Goal: Information Seeking & Learning: Check status

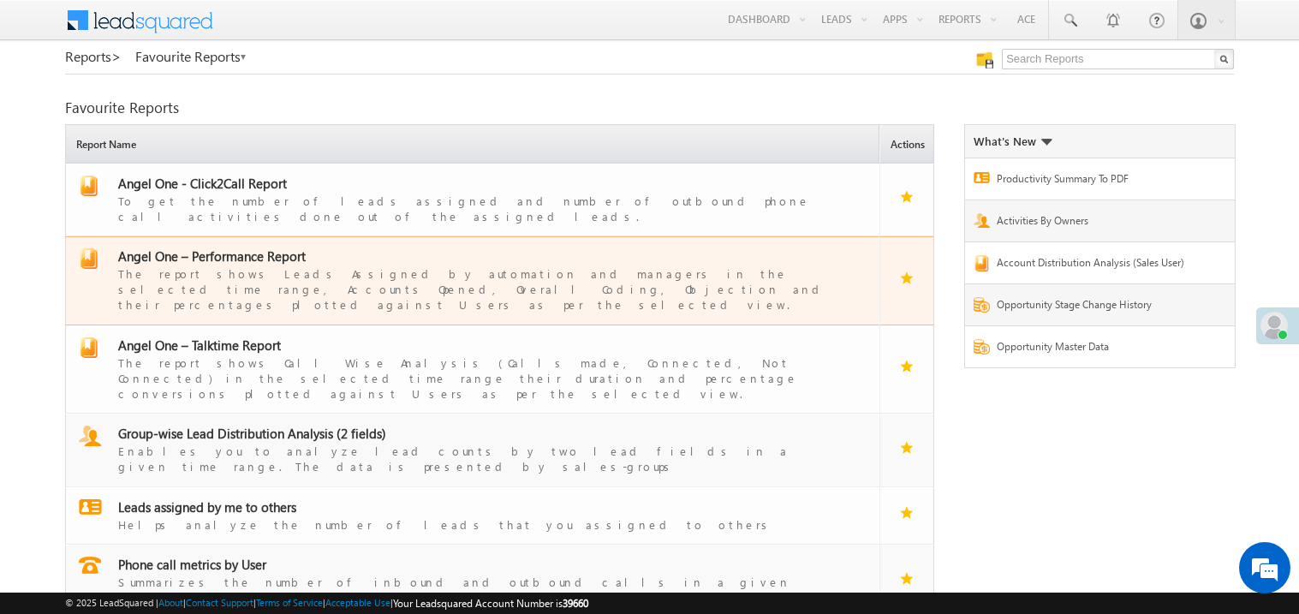
click at [241, 248] on span "Angel One – Performance Report" at bounding box center [211, 255] width 187 height 17
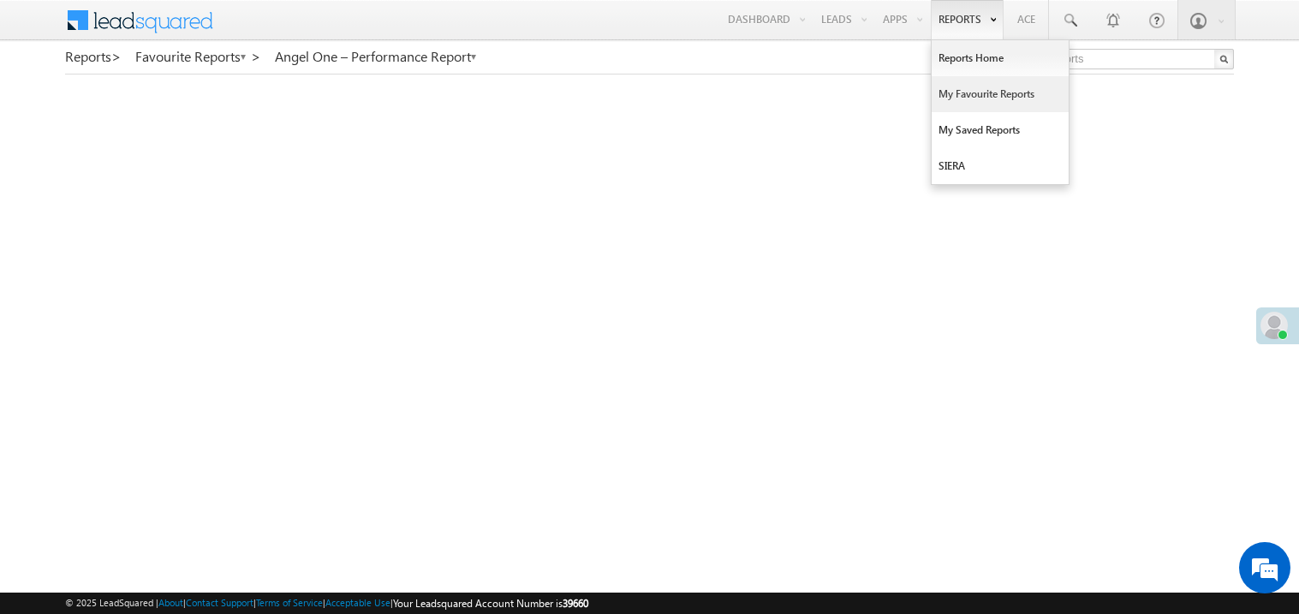
click at [955, 92] on link "My Favourite Reports" at bounding box center [999, 94] width 137 height 36
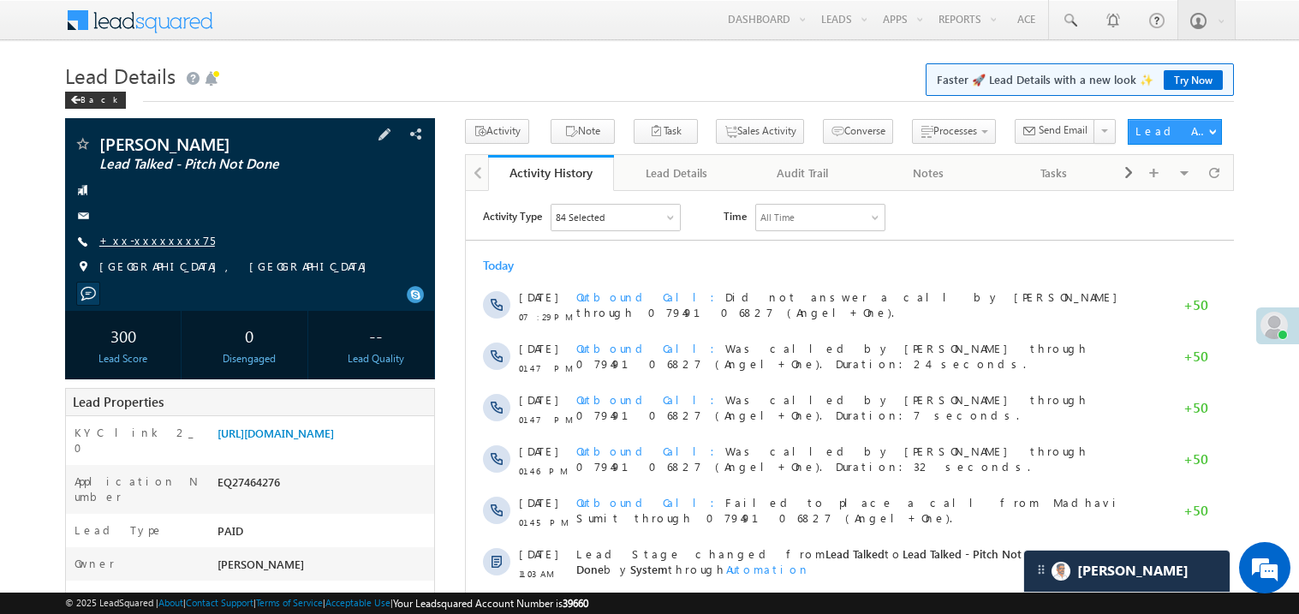
click at [148, 235] on link "+xx-xxxxxxxx75" at bounding box center [157, 240] width 116 height 15
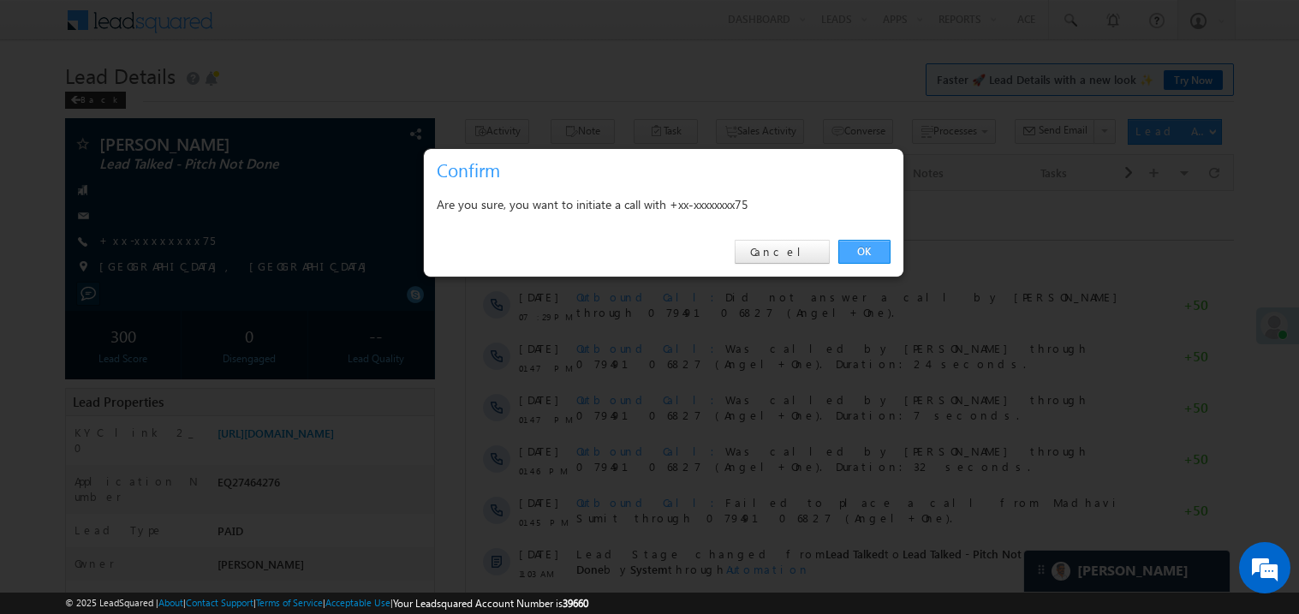
click at [866, 248] on link "OK" at bounding box center [864, 252] width 52 height 24
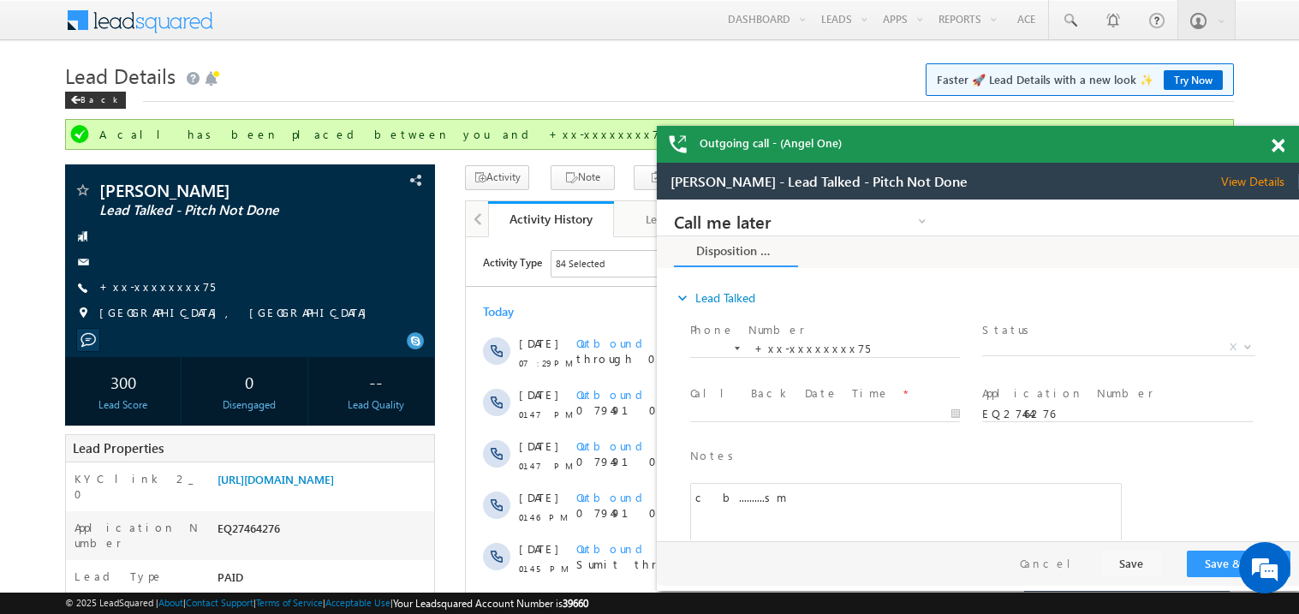
click at [1279, 142] on span at bounding box center [1277, 146] width 13 height 15
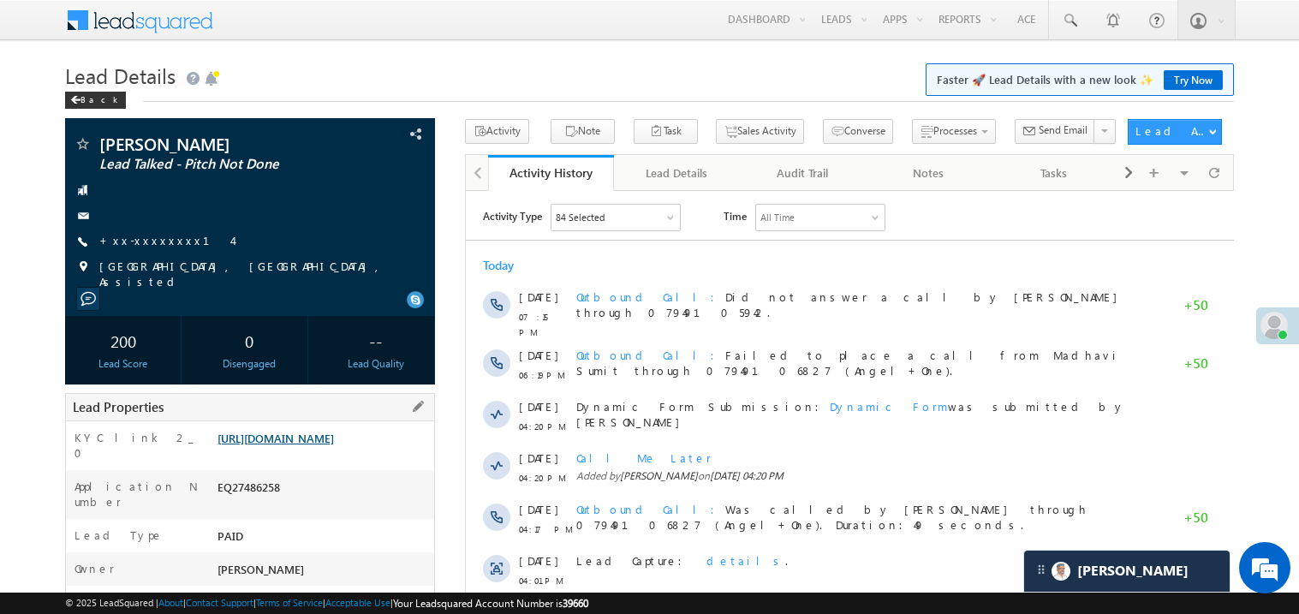
click at [332, 445] on link "[URL][DOMAIN_NAME]" at bounding box center [275, 438] width 116 height 15
click at [323, 445] on link "https://angelbroking1-pk3em7sa.customui-test.leadsquared.com?leadId=3f031490-55…" at bounding box center [275, 438] width 116 height 15
click at [294, 445] on link "https://angelbroking1-pk3em7sa.customui-test.leadsquared.com?leadId=3f031490-55…" at bounding box center [275, 438] width 116 height 15
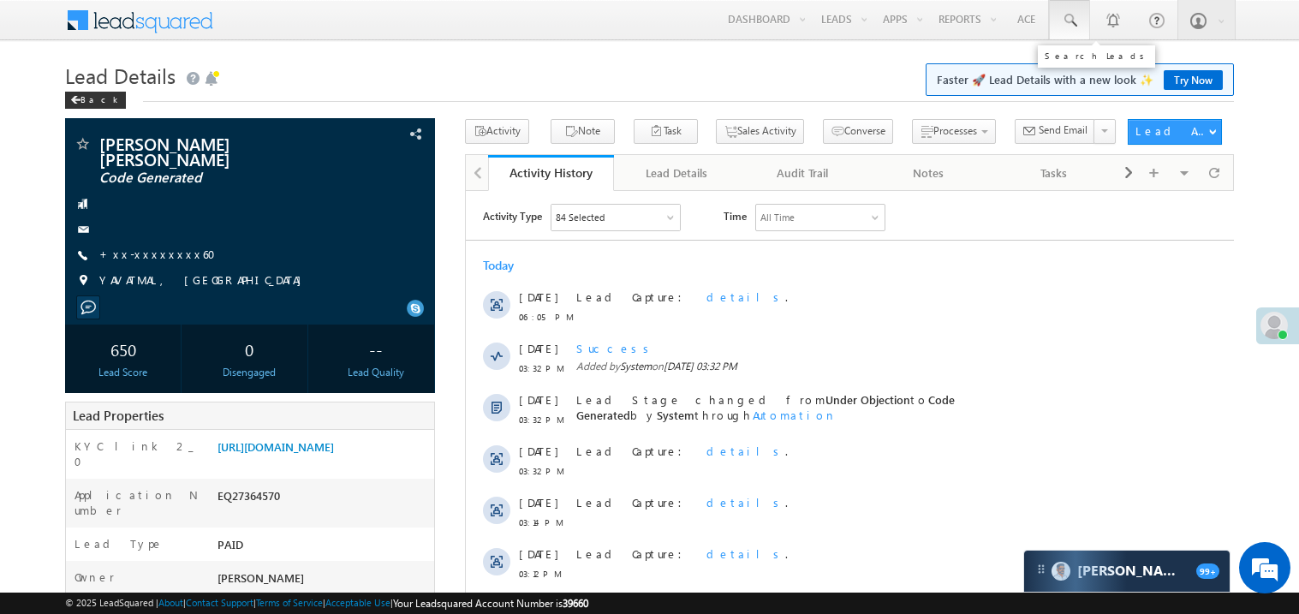
click at [1064, 18] on span at bounding box center [1069, 20] width 17 height 17
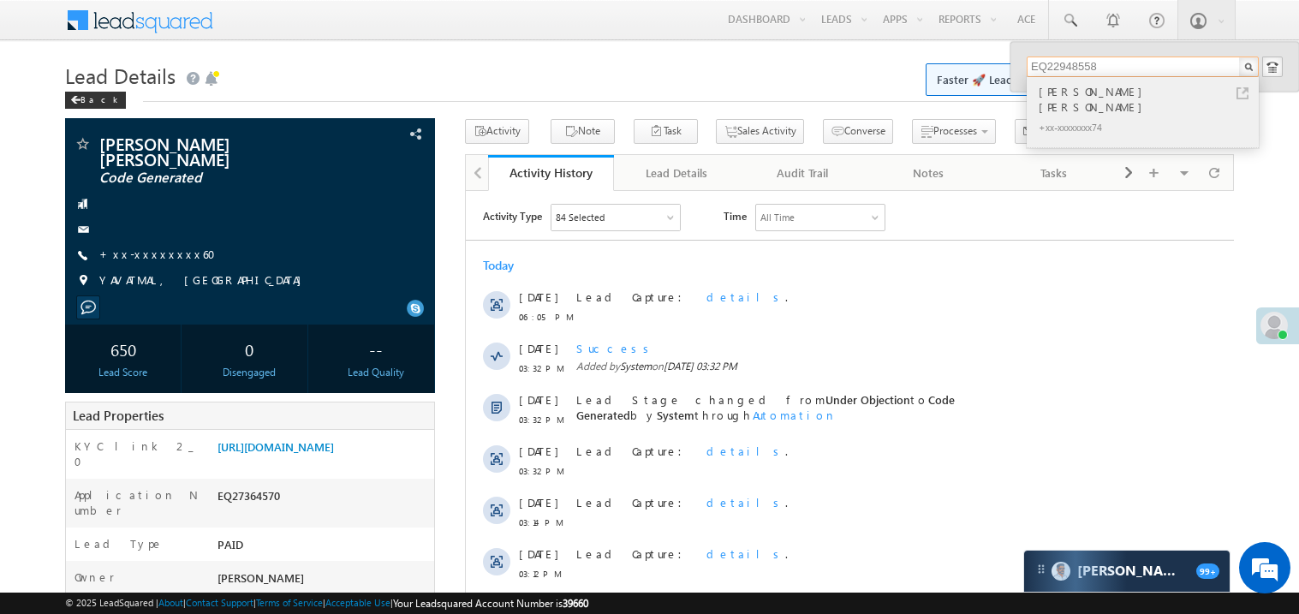
type input "EQ22948558"
click at [1086, 94] on div "Dipti Kishore Nayak" at bounding box center [1149, 99] width 229 height 34
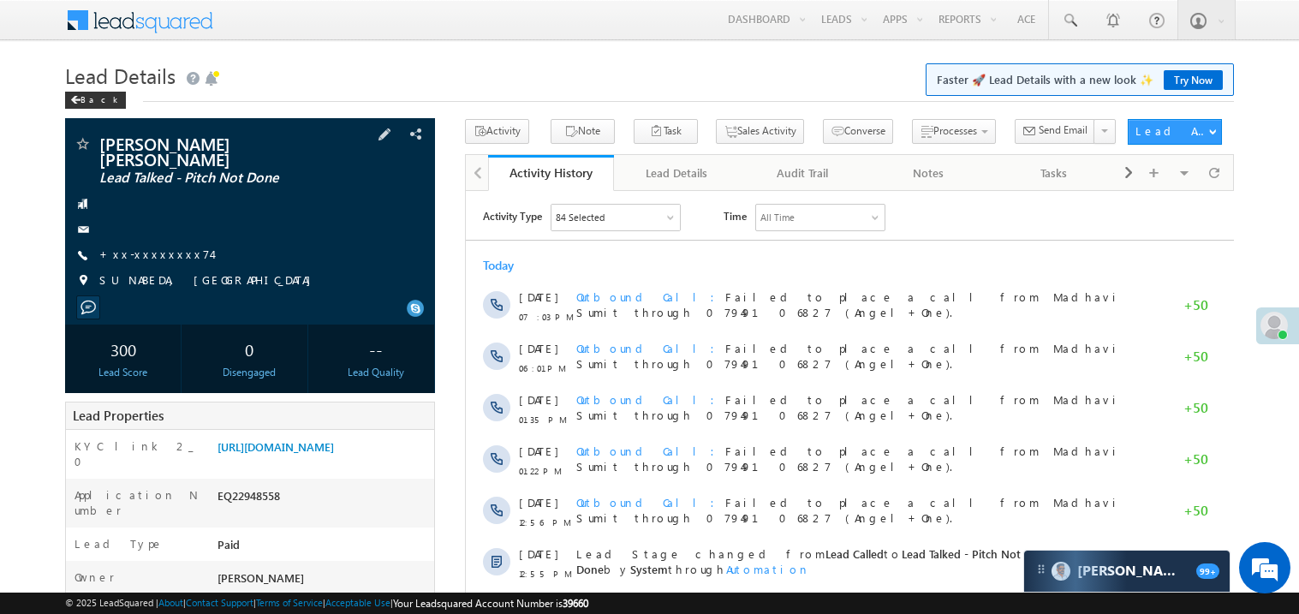
click at [294, 283] on div "[PERSON_NAME] [PERSON_NAME] Lead Talked - Pitch Not Done +xx-xxxxxxxx74" at bounding box center [250, 216] width 353 height 163
click at [322, 441] on link "[URL][DOMAIN_NAME]" at bounding box center [275, 446] width 116 height 15
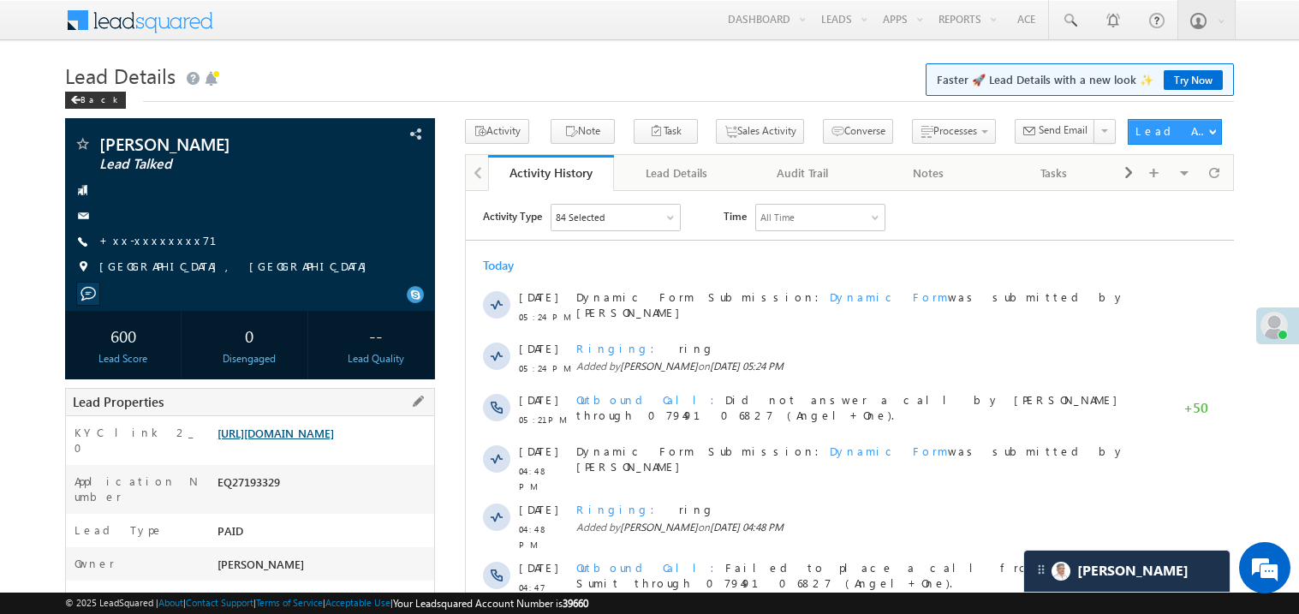
click at [329, 440] on link "https://angelbroking1-pk3em7sa.customui-test.leadsquared.com?leadId=0cd38126-95…" at bounding box center [275, 432] width 116 height 15
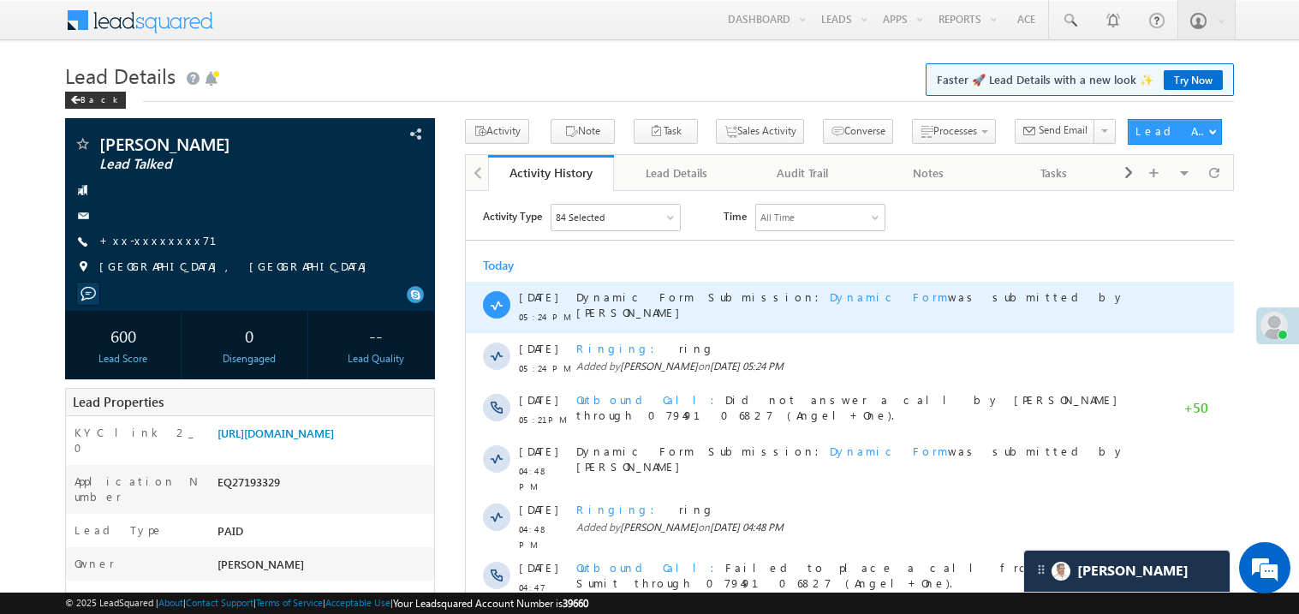
click at [782, 319] on div "Dynamic Form Submission: Dynamic Form was submitted by Madhavi Sumit" at bounding box center [856, 306] width 563 height 51
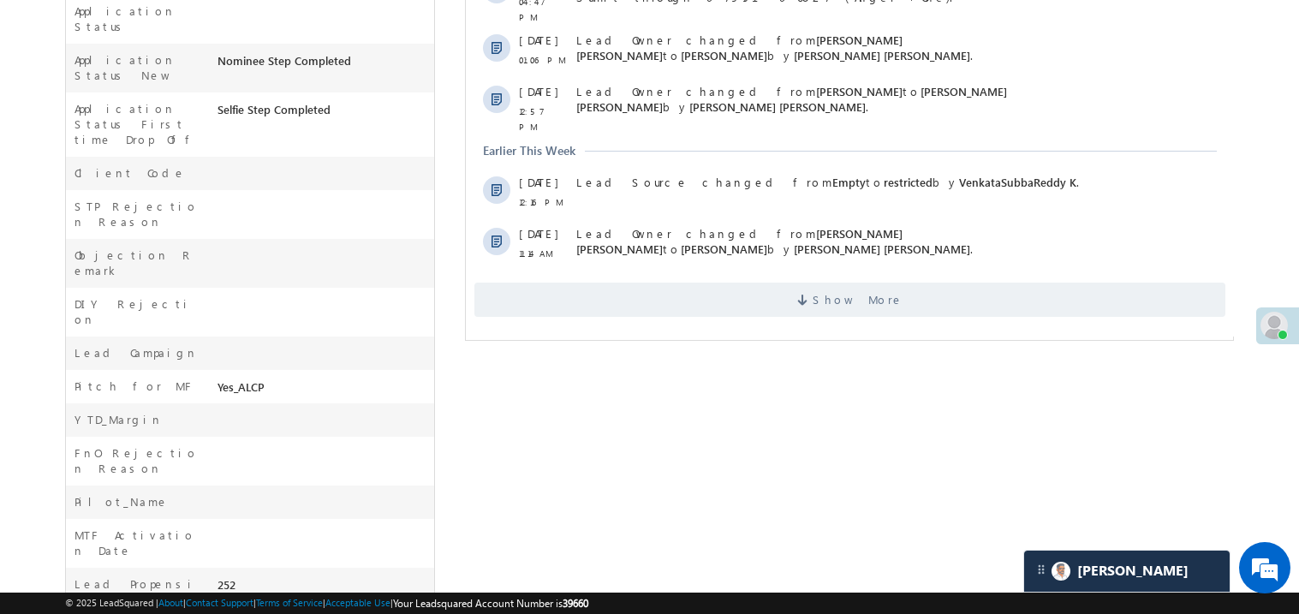
scroll to position [634, 0]
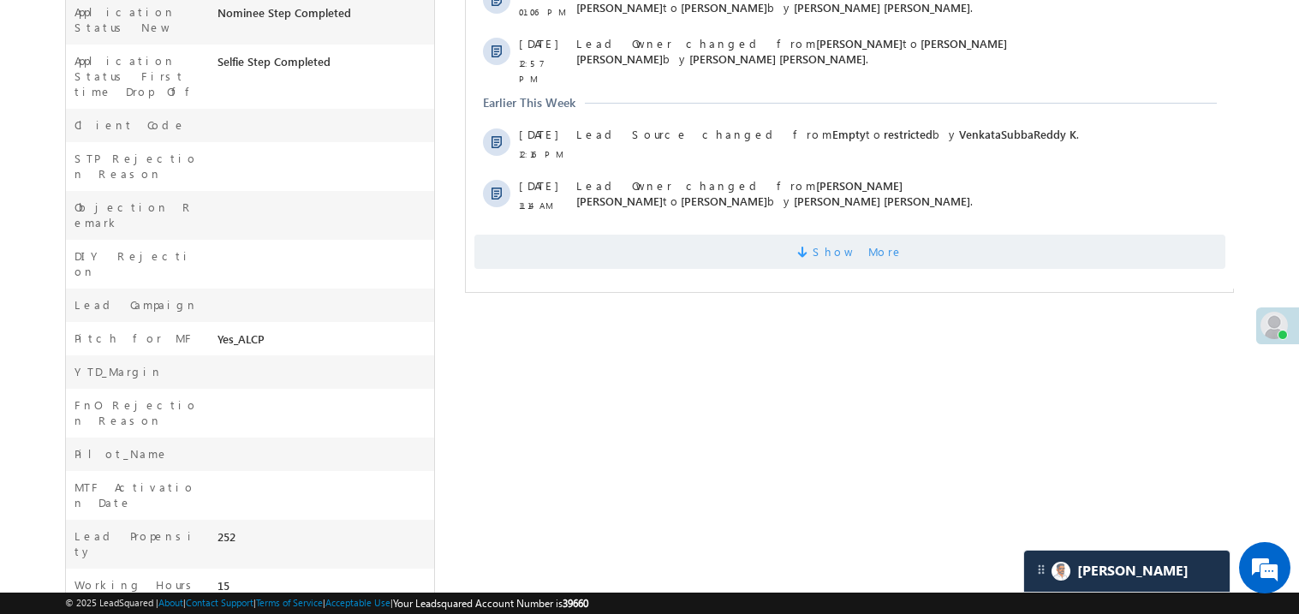
click at [751, 235] on span "Show More" at bounding box center [848, 252] width 751 height 34
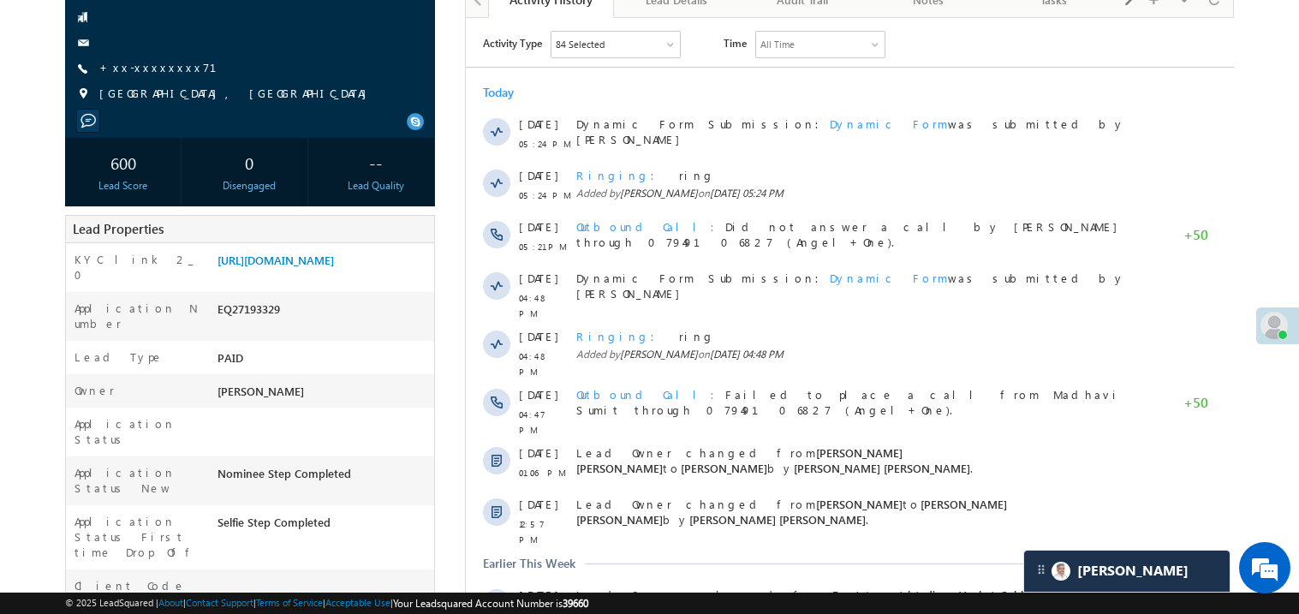
scroll to position [157, 0]
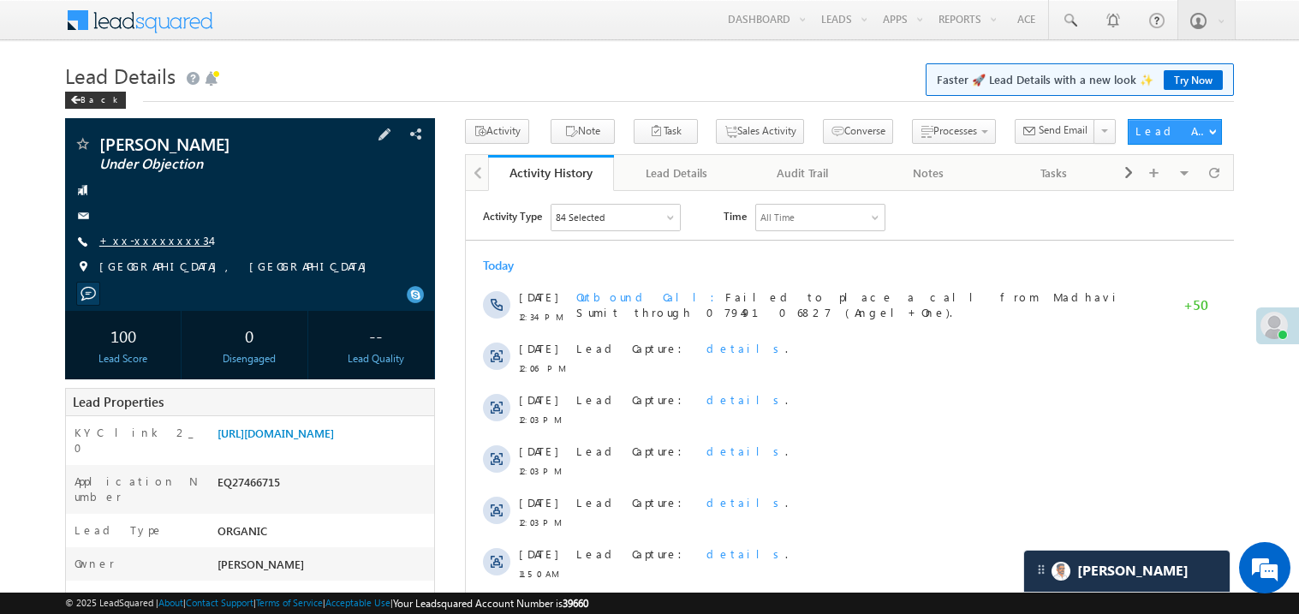
click at [157, 241] on link "+xx-xxxxxxxx34" at bounding box center [154, 240] width 111 height 15
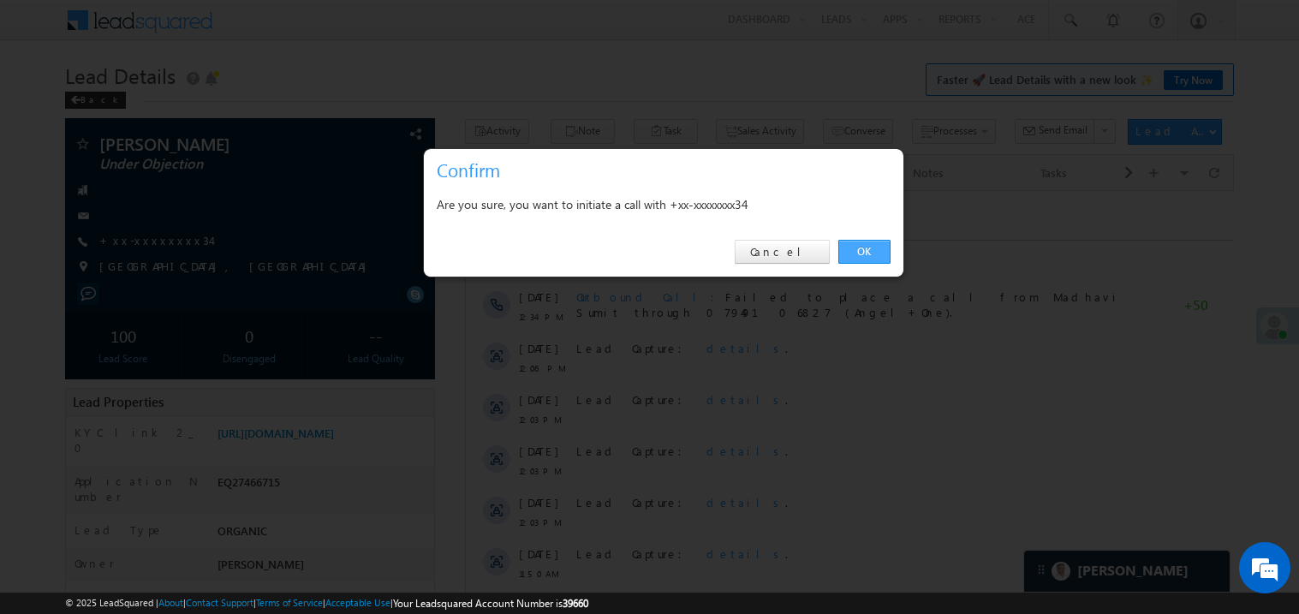
click at [865, 246] on link "OK" at bounding box center [864, 252] width 52 height 24
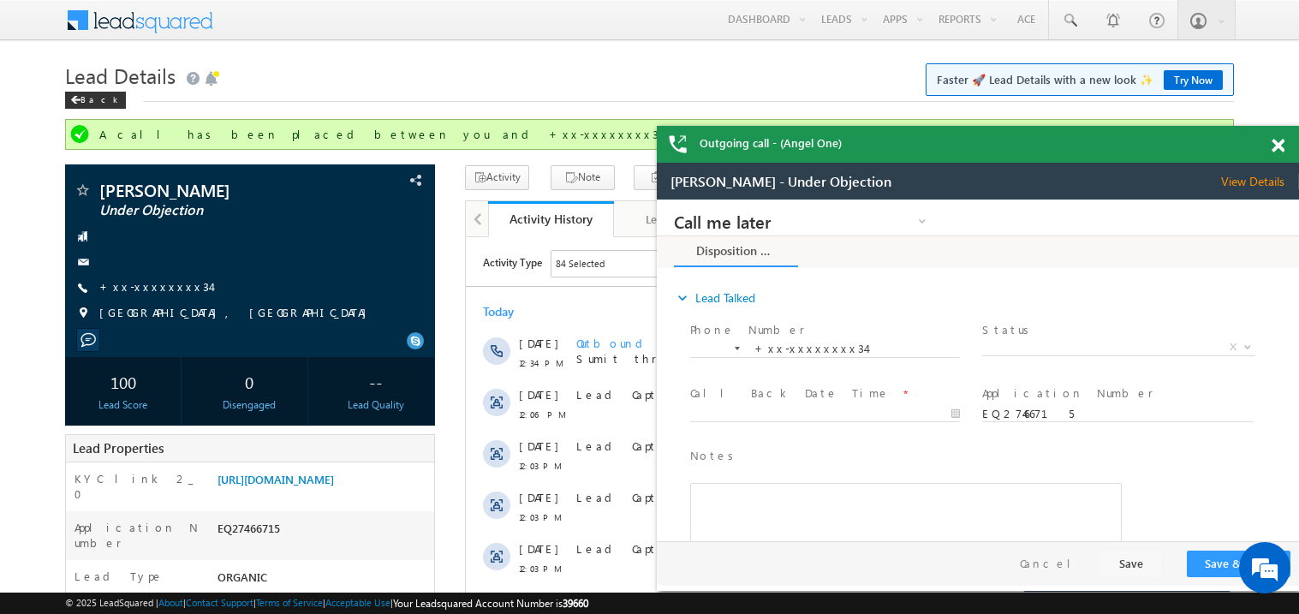
click at [1281, 150] on span at bounding box center [1277, 146] width 13 height 15
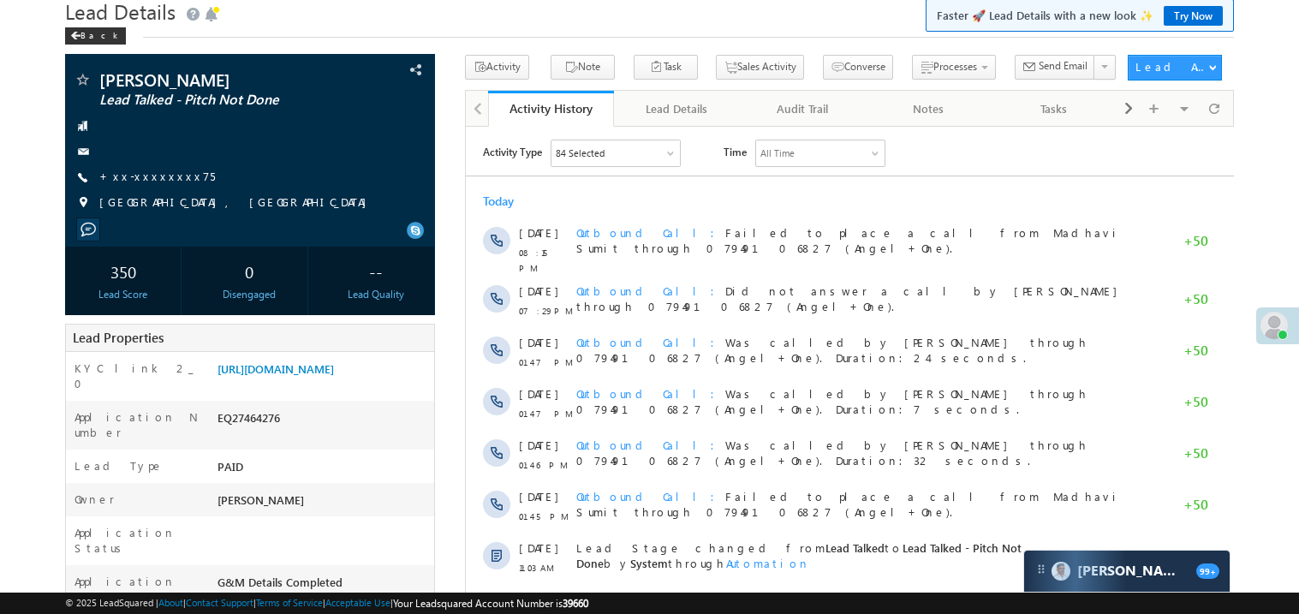
scroll to position [64, 0]
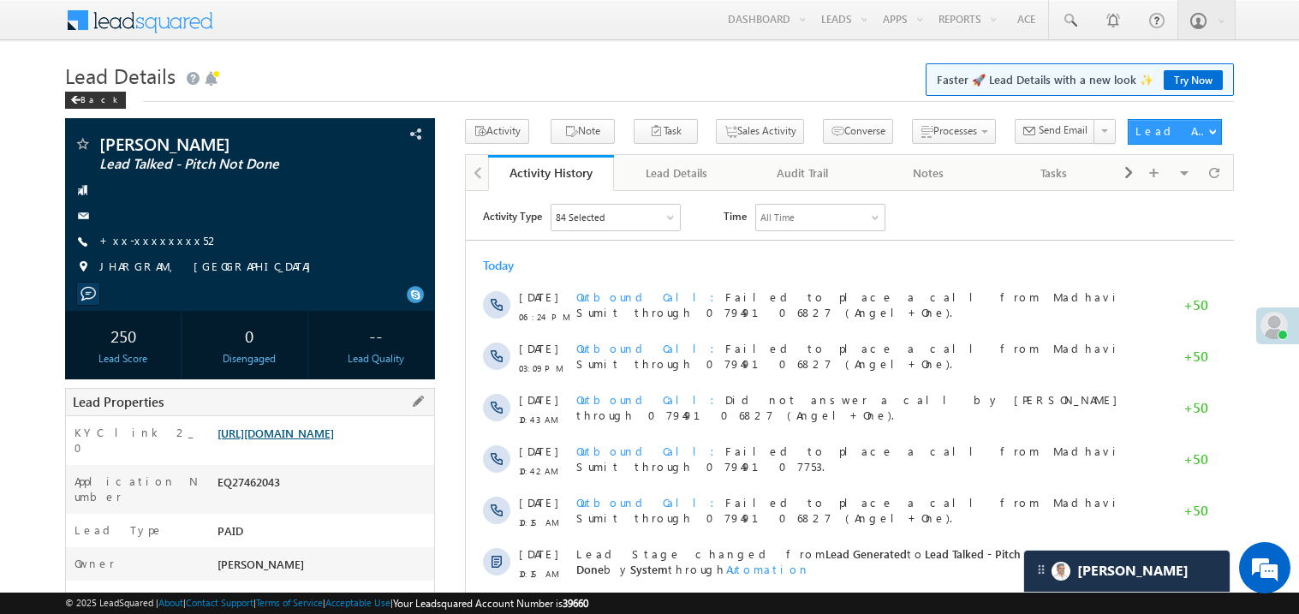
click at [324, 440] on link "[URL][DOMAIN_NAME]" at bounding box center [275, 432] width 116 height 15
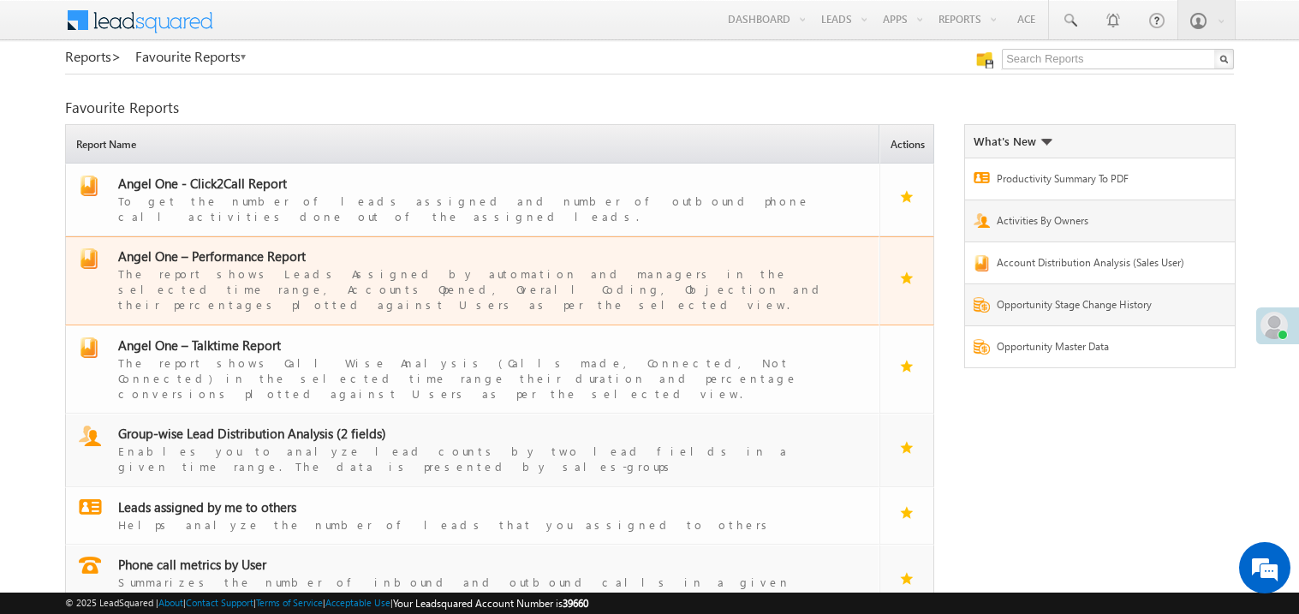
click at [230, 248] on span "Angel One – Performance Report" at bounding box center [211, 255] width 187 height 17
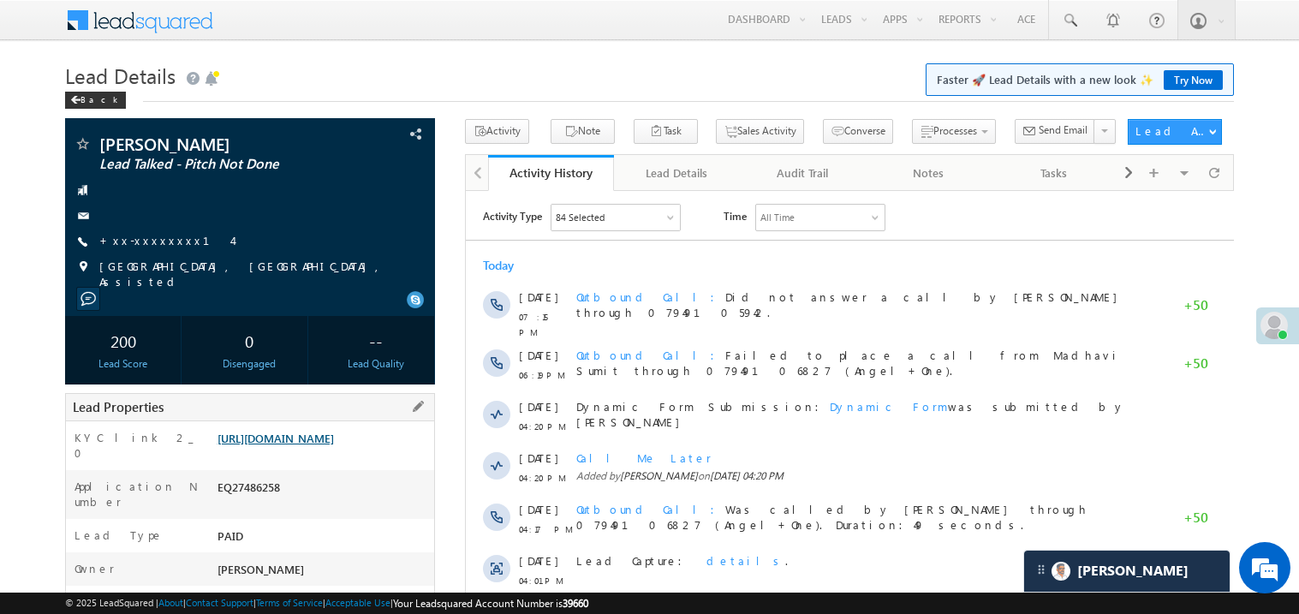
click at [283, 443] on link "[URL][DOMAIN_NAME]" at bounding box center [275, 438] width 116 height 15
